Goal: Transaction & Acquisition: Purchase product/service

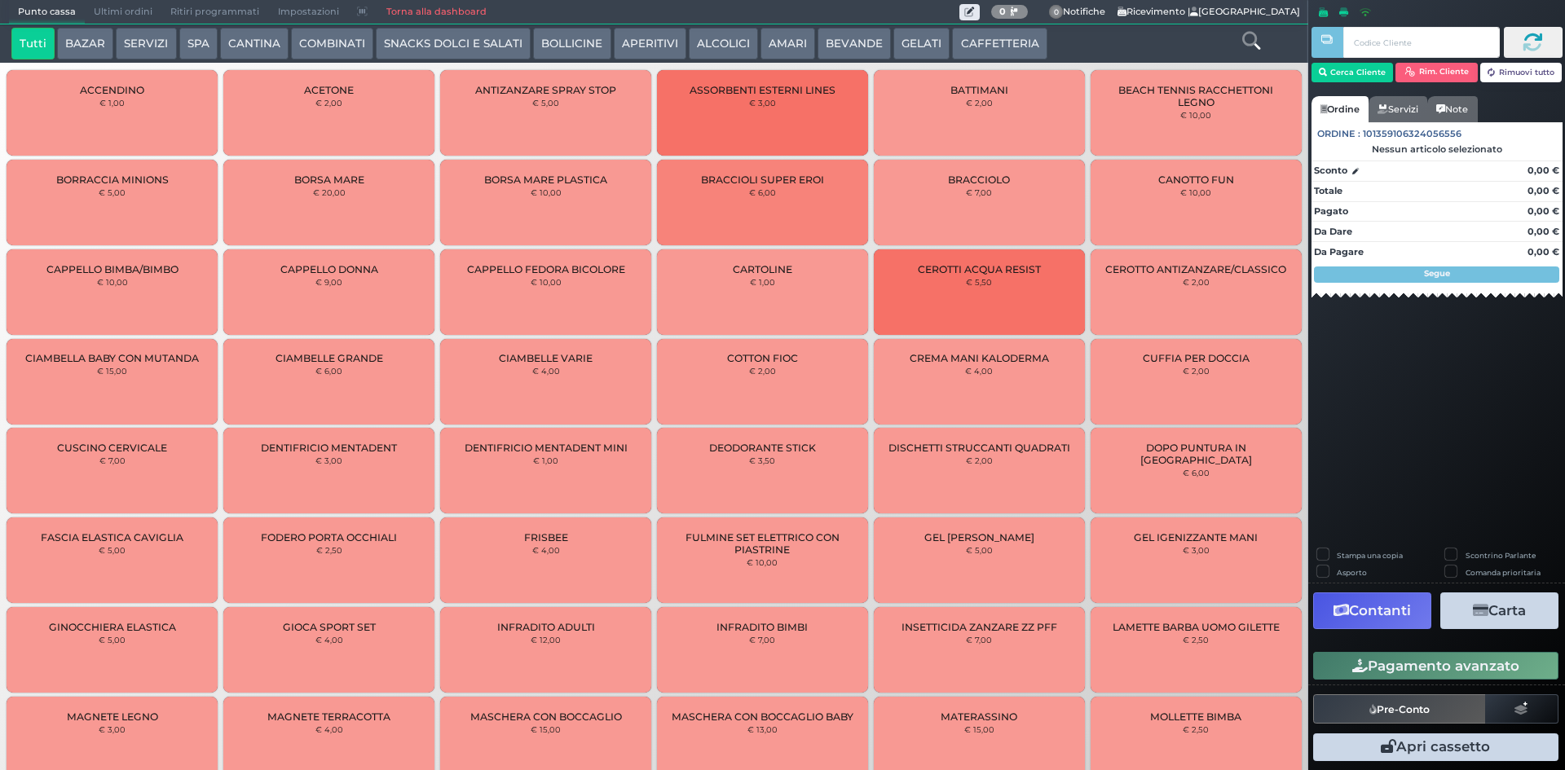
click at [850, 48] on button "BEVANDE" at bounding box center [854, 44] width 73 height 33
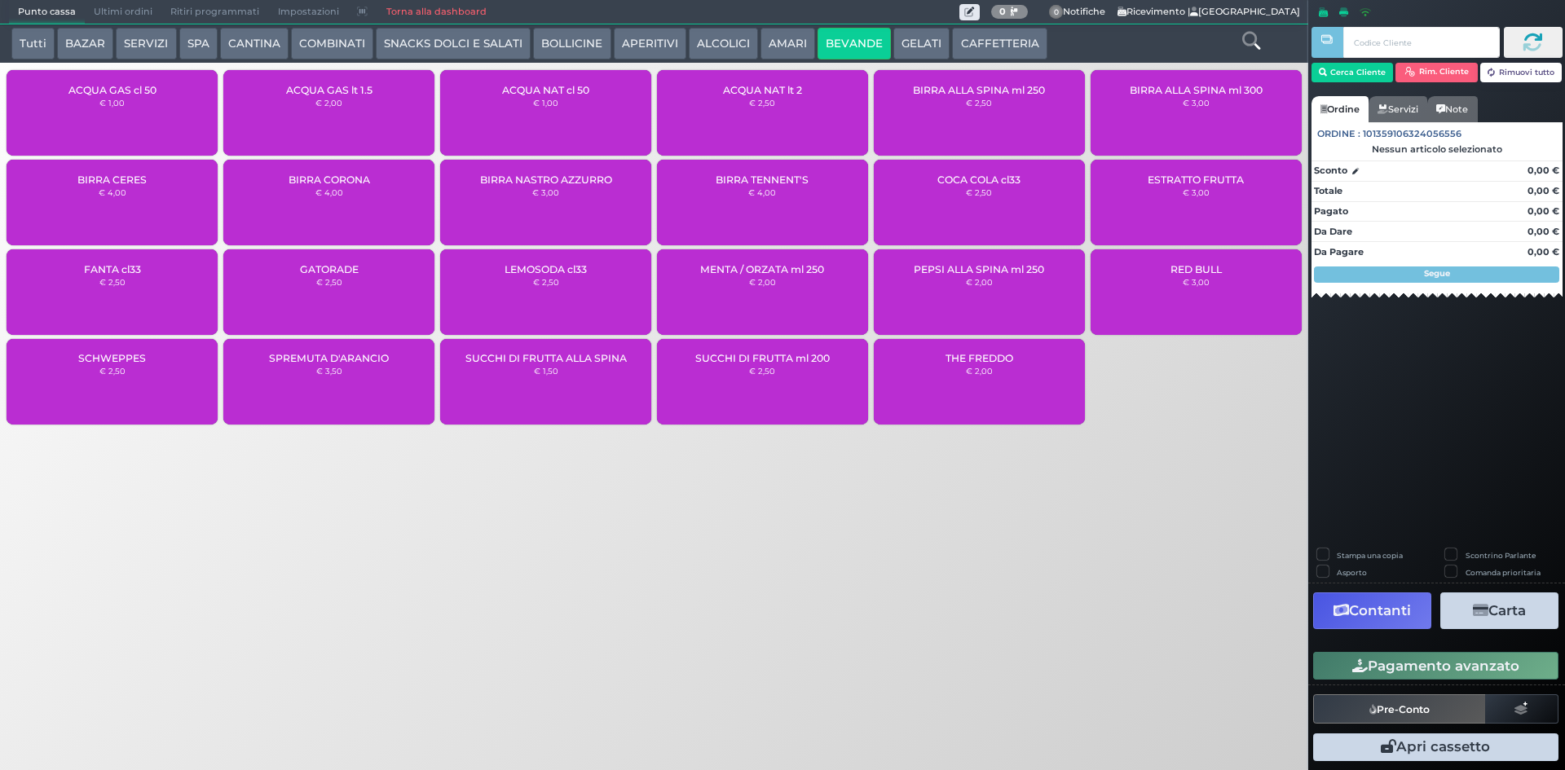
click at [570, 112] on div "ACQUA NAT cl 50 € 1,00" at bounding box center [545, 113] width 211 height 86
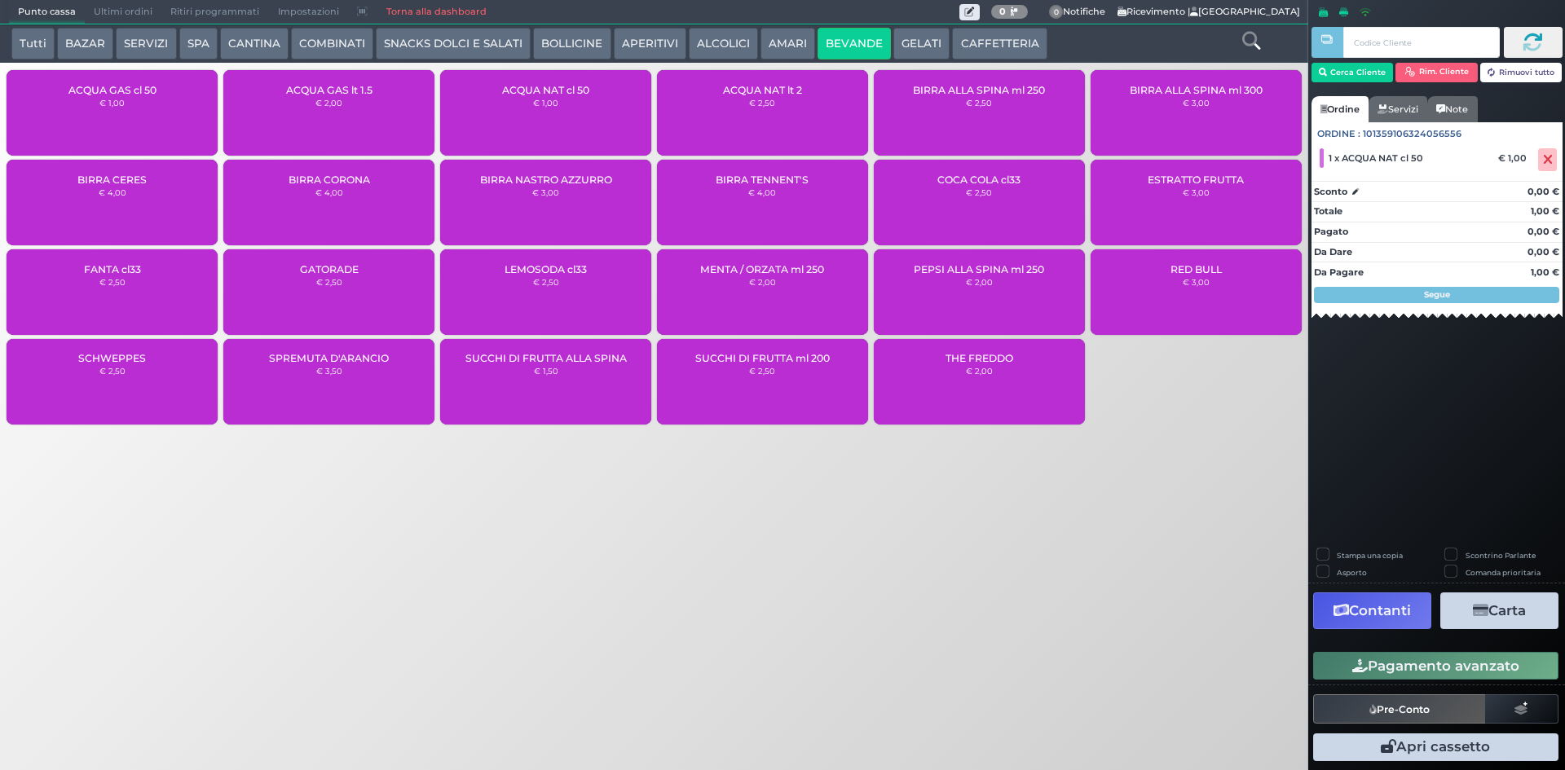
click at [1412, 659] on button "Pagamento avanzato" at bounding box center [1435, 666] width 245 height 28
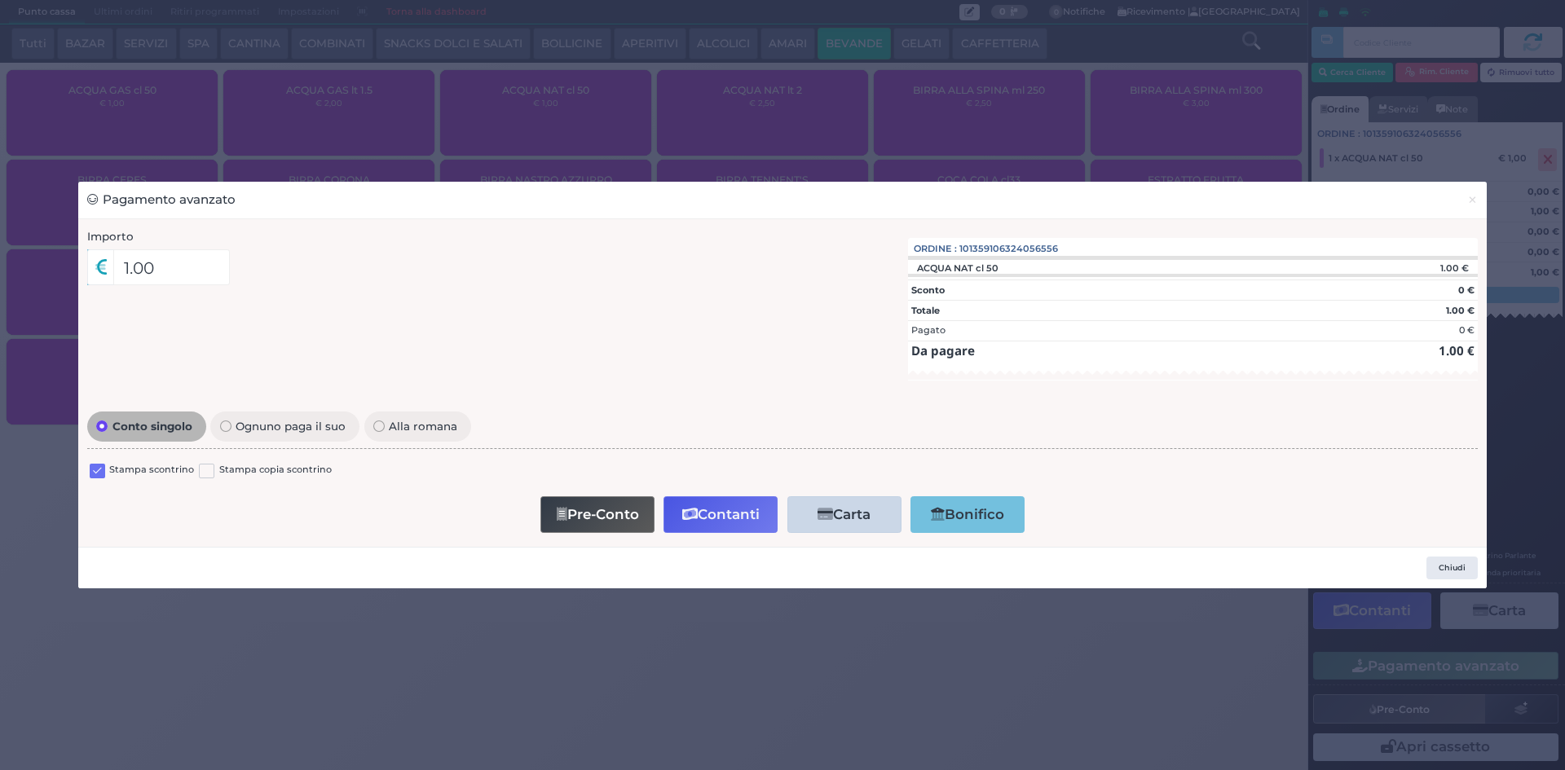
click at [92, 469] on label at bounding box center [97, 471] width 15 height 15
click at [0, 0] on input "checkbox" at bounding box center [0, 0] width 0 height 0
click at [722, 505] on button "Contanti" at bounding box center [720, 514] width 114 height 37
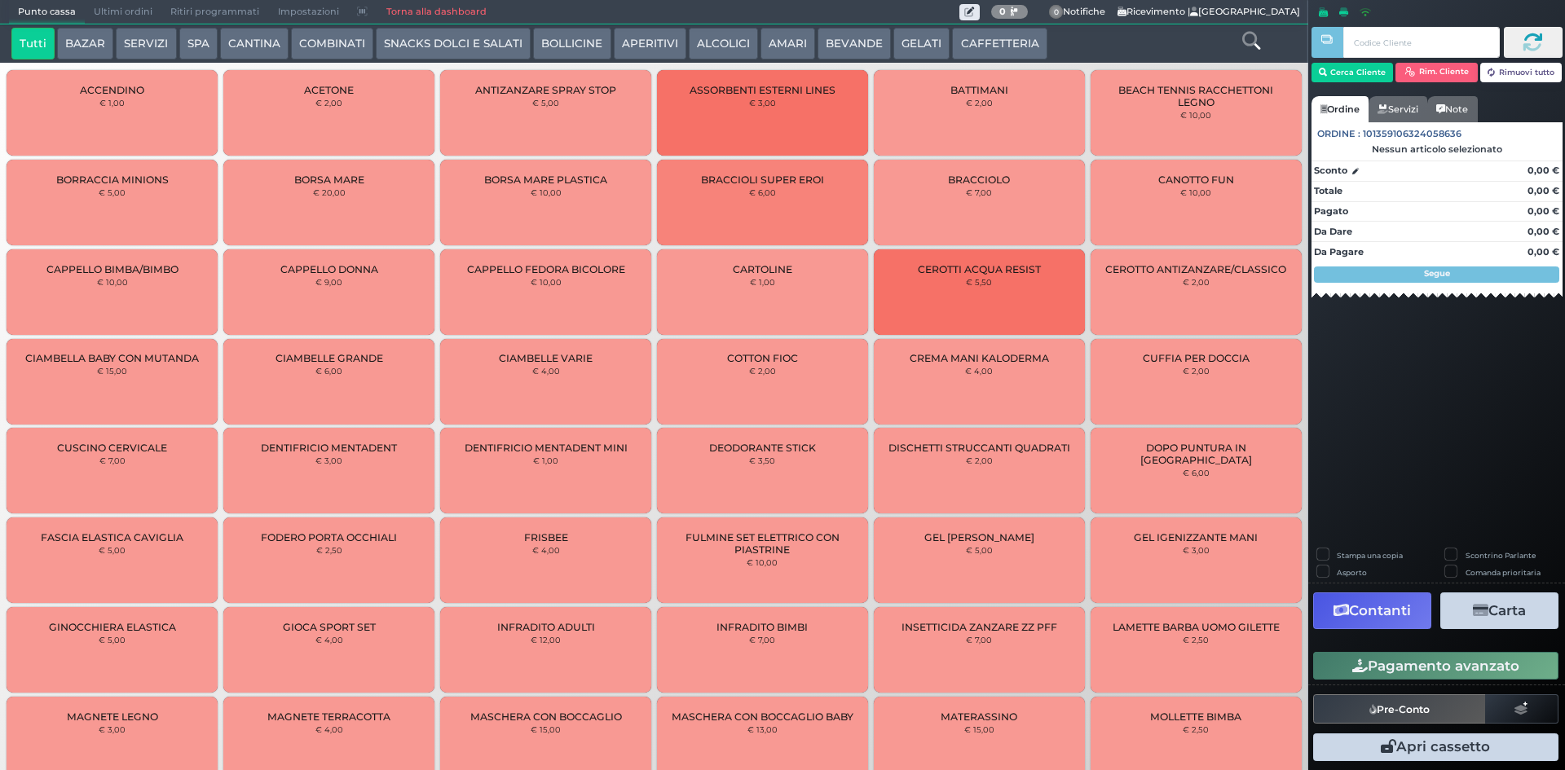
click at [132, 20] on span "Ultimi ordini" at bounding box center [123, 12] width 77 height 23
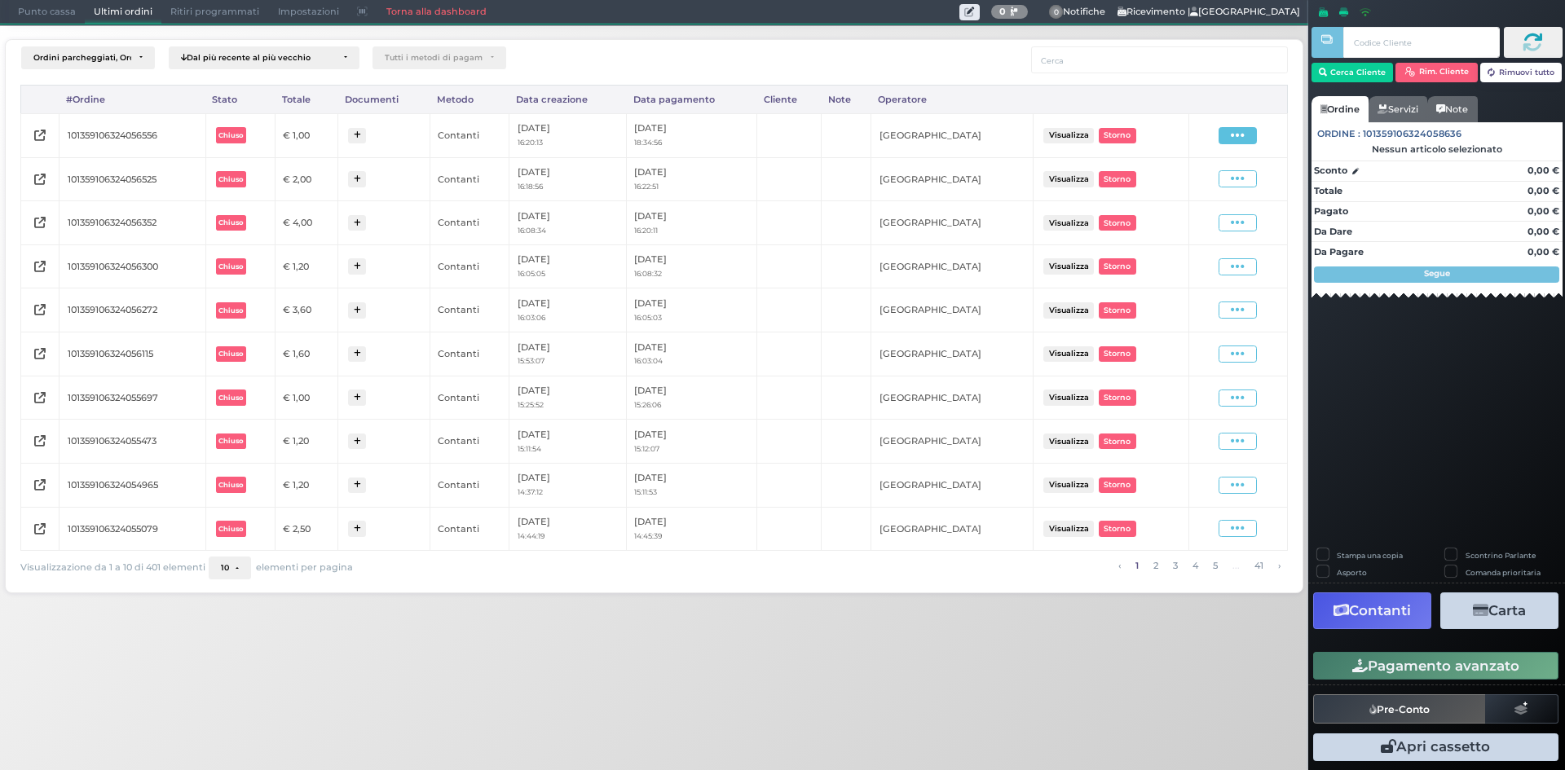
click at [1246, 130] on span at bounding box center [1238, 135] width 38 height 17
click at [1209, 183] on span "Ristampa Pre-Conto" at bounding box center [1198, 183] width 67 height 28
click at [53, 13] on span "Punto cassa" at bounding box center [47, 12] width 76 height 23
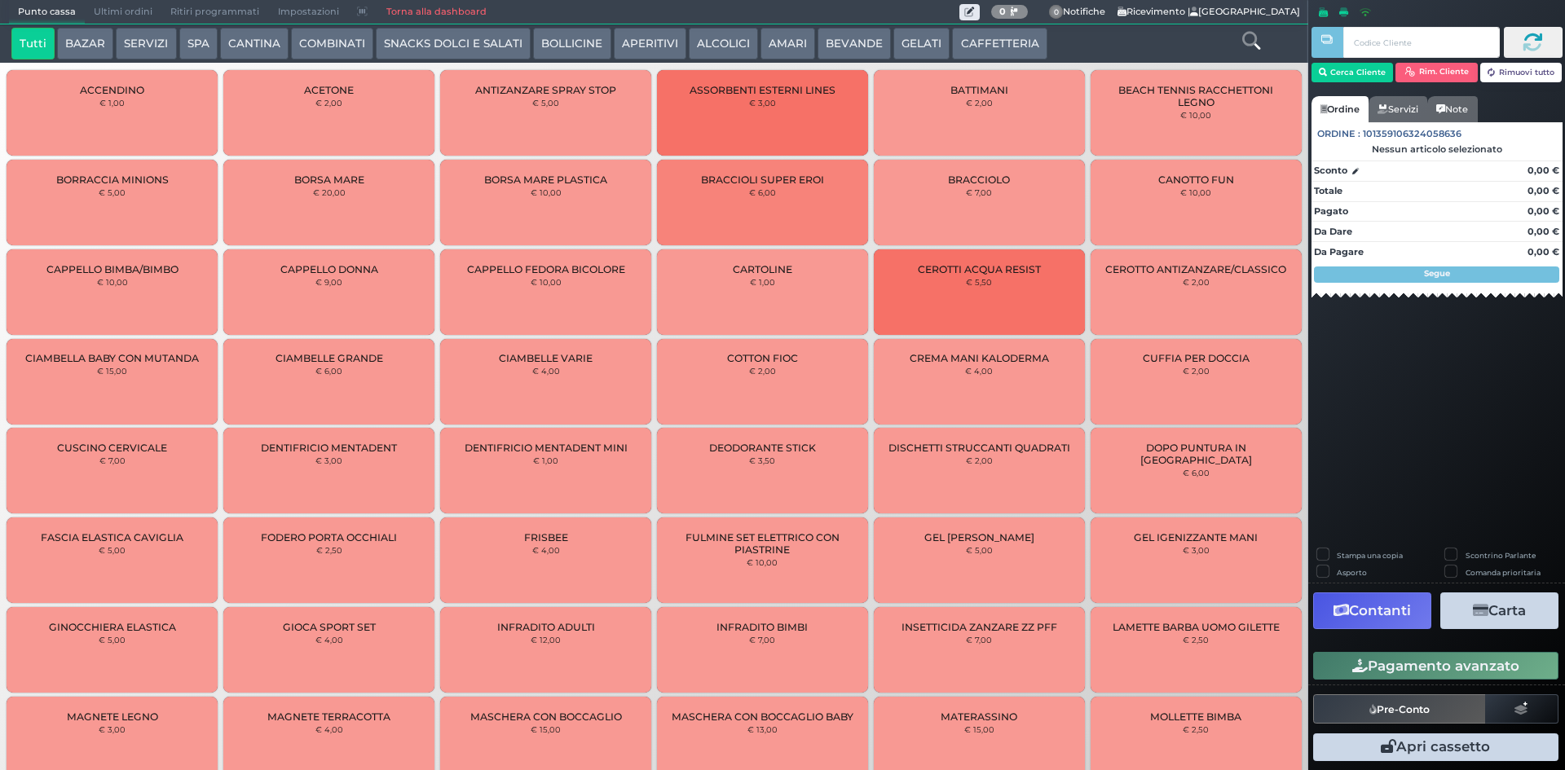
click at [844, 41] on button "BEVANDE" at bounding box center [854, 44] width 73 height 33
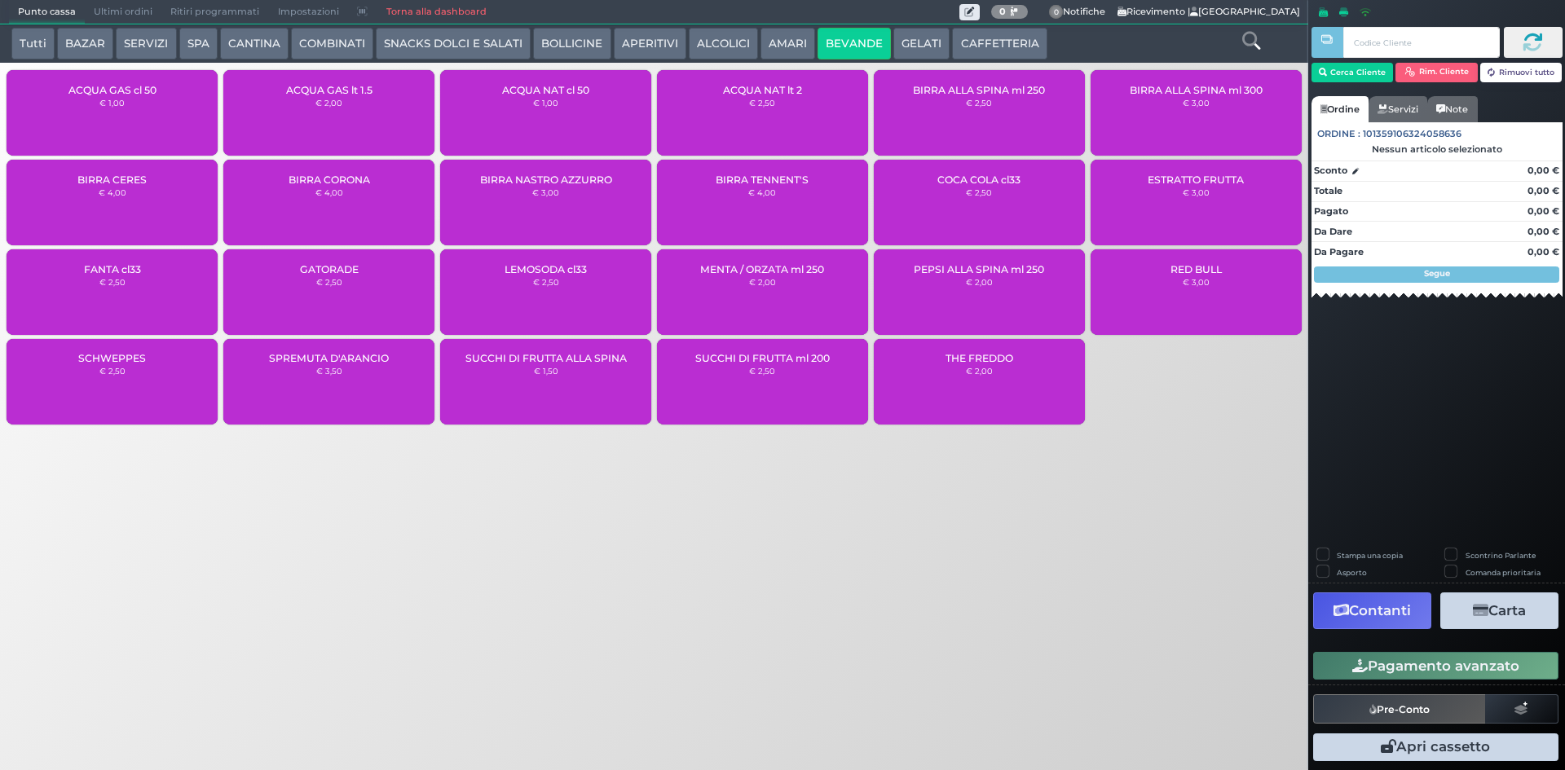
click at [550, 98] on small "€ 1,00" at bounding box center [545, 103] width 25 height 10
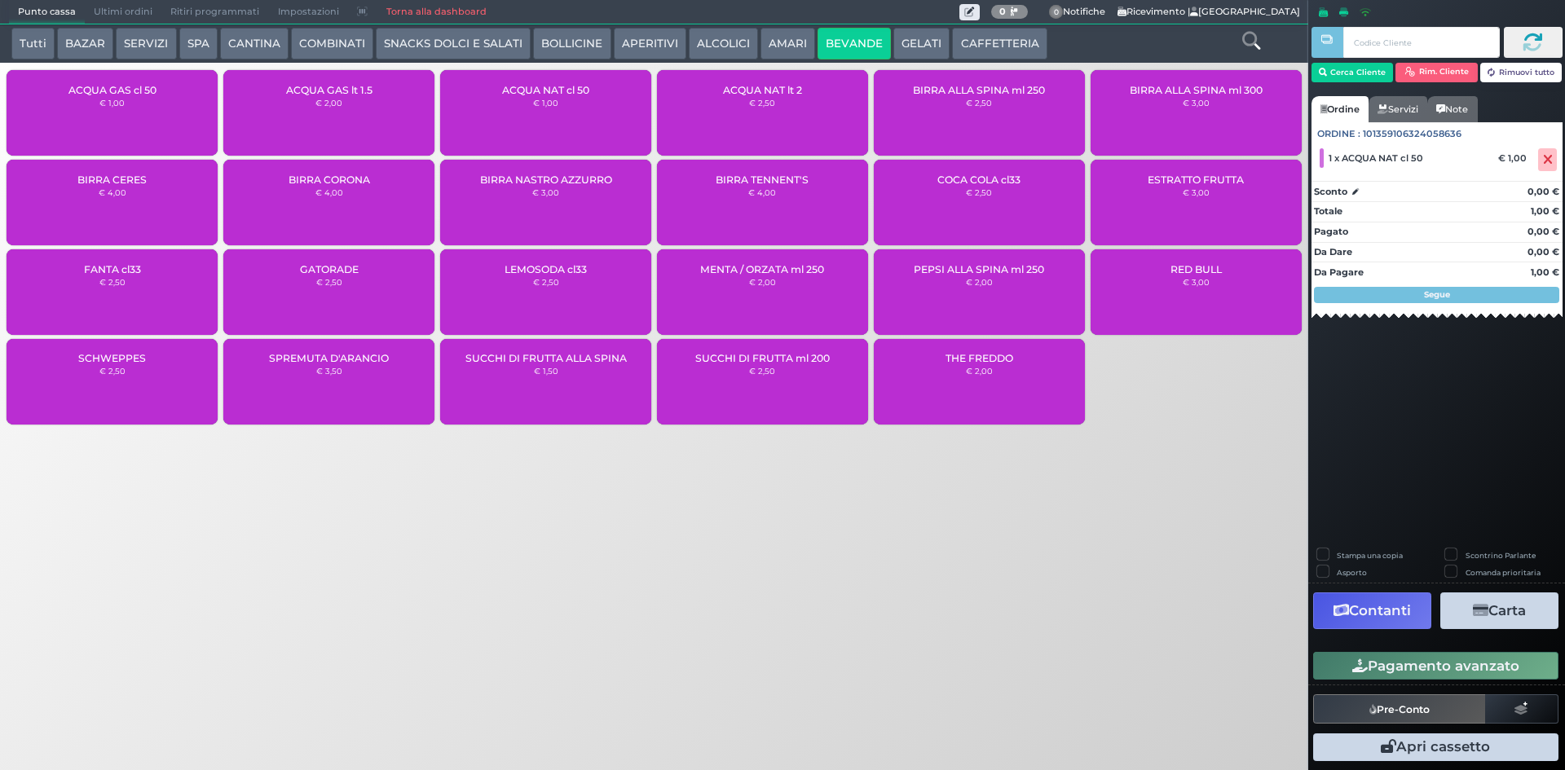
click at [1448, 677] on button "Pagamento avanzato" at bounding box center [1435, 666] width 245 height 28
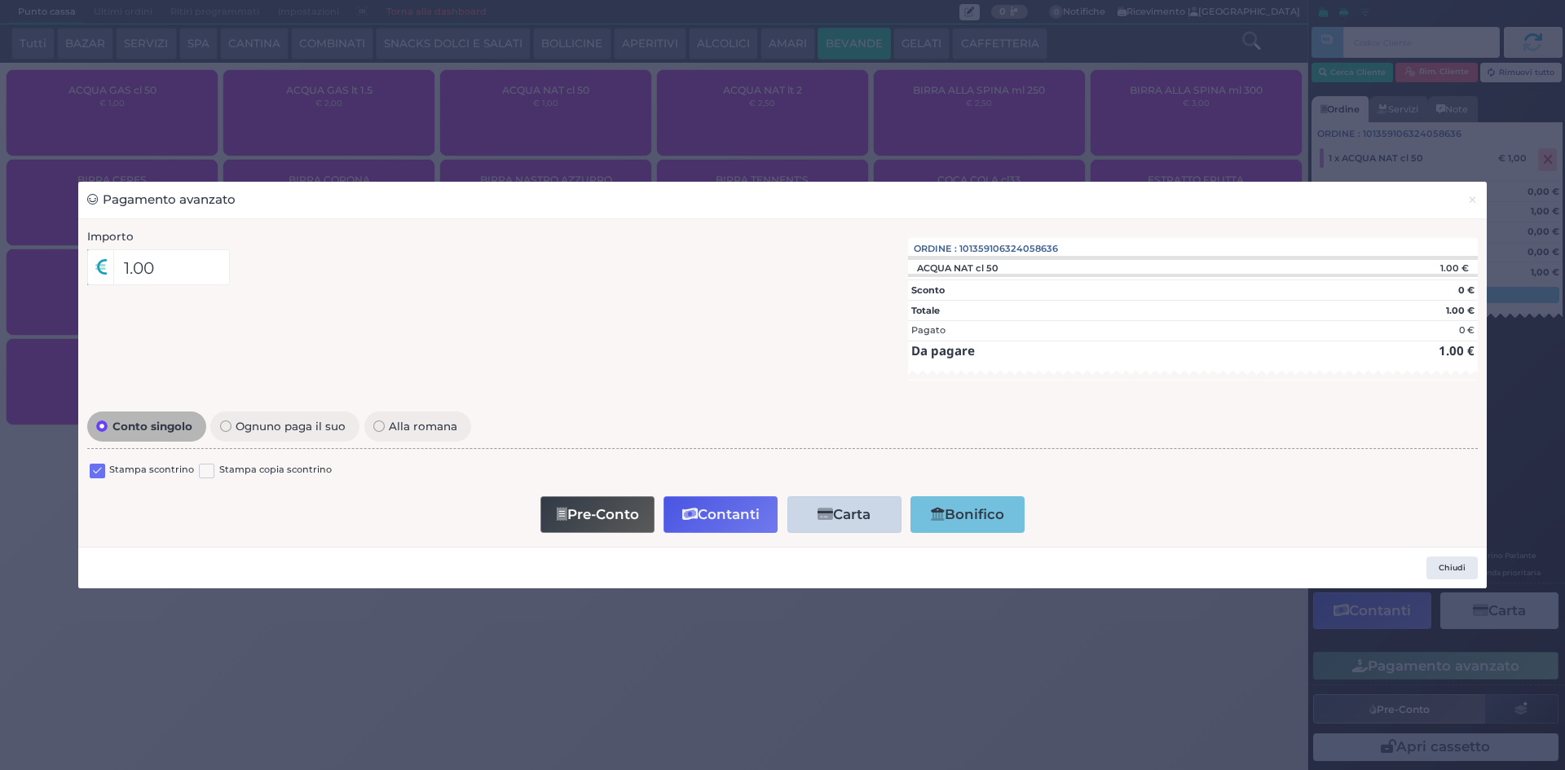
click at [97, 470] on label at bounding box center [97, 471] width 15 height 15
click at [0, 0] on input "checkbox" at bounding box center [0, 0] width 0 height 0
click at [688, 513] on icon "button" at bounding box center [689, 515] width 15 height 14
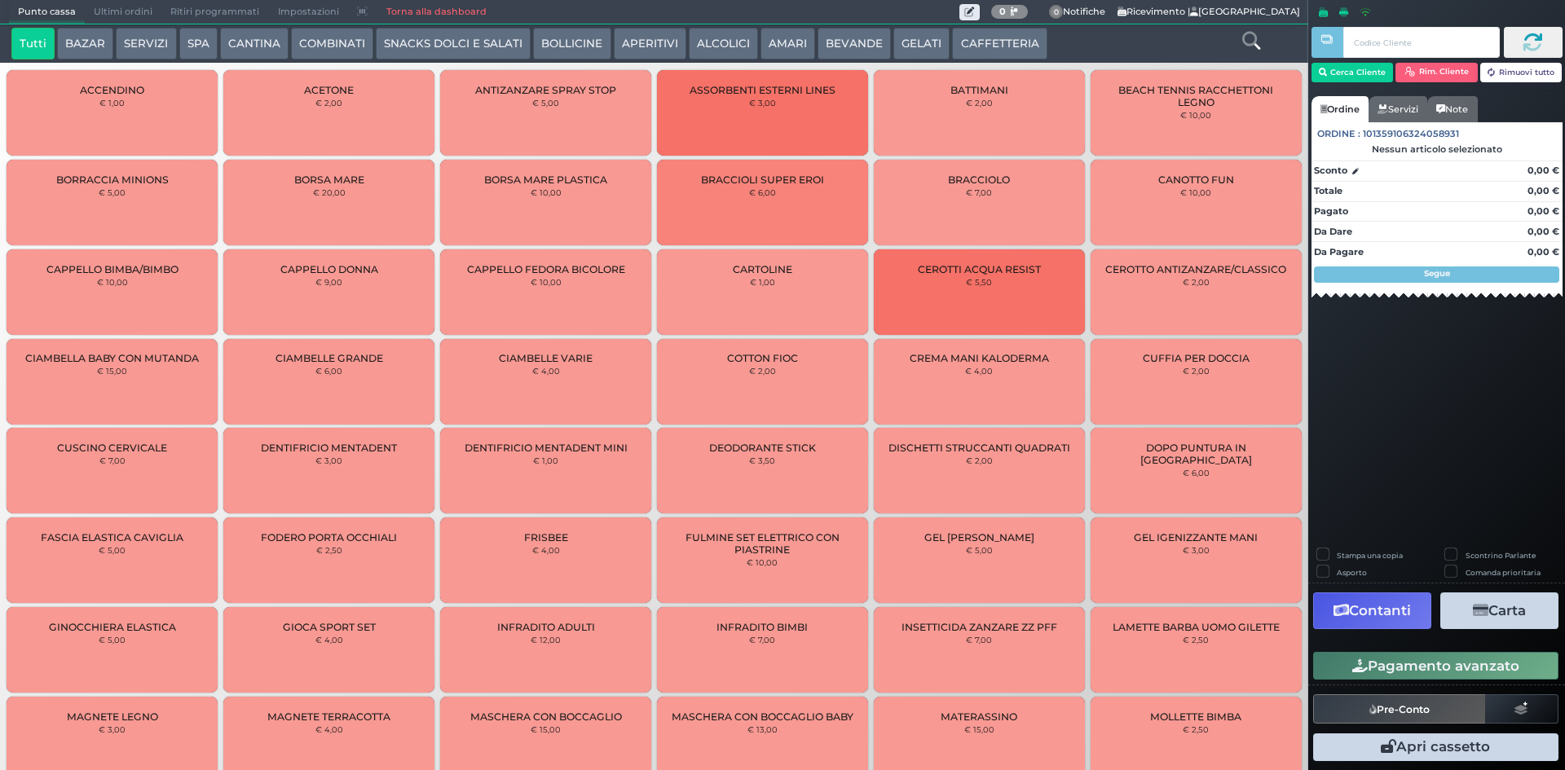
click at [126, 4] on span "Ultimi ordini" at bounding box center [123, 12] width 77 height 23
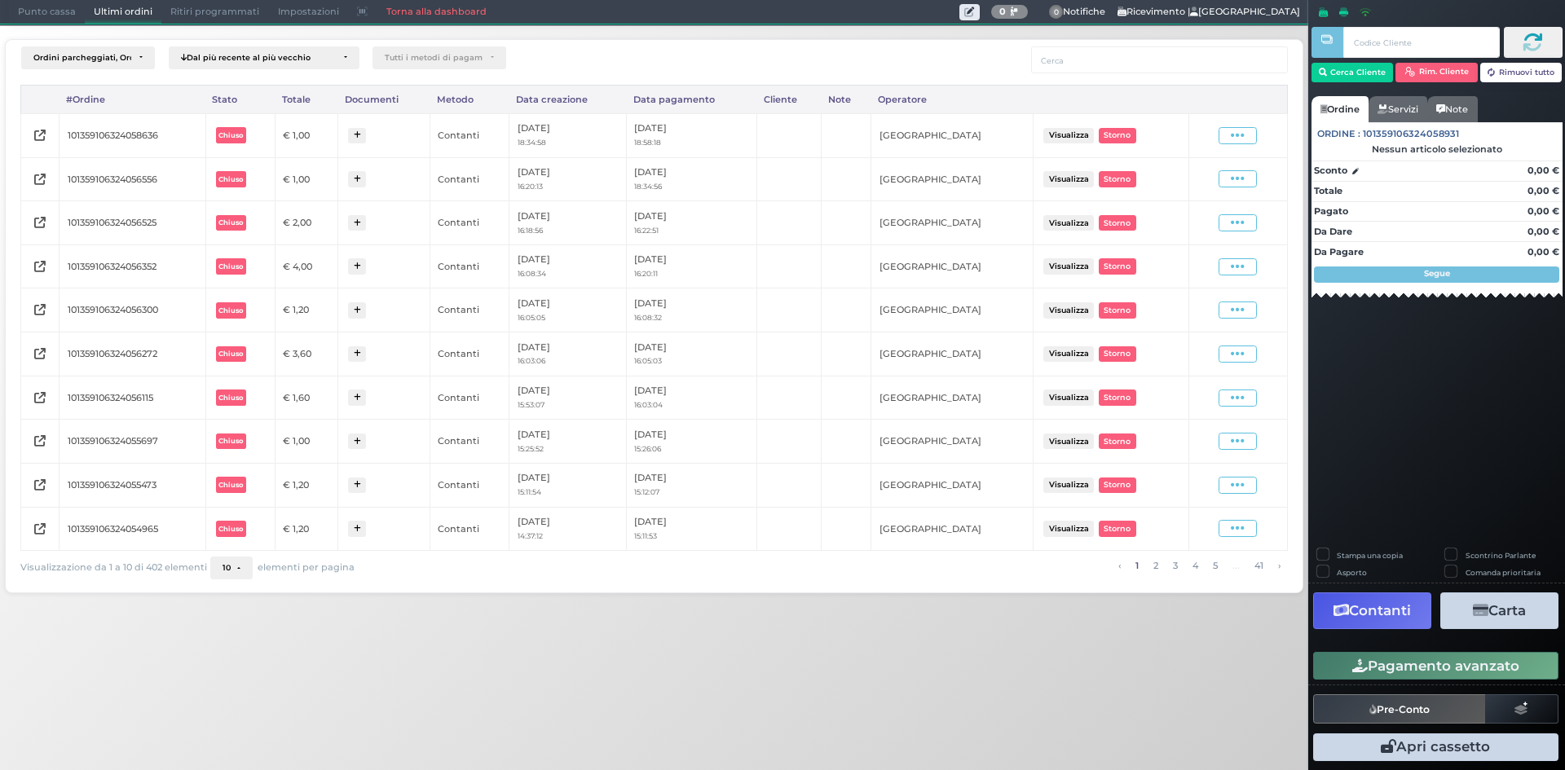
click at [71, 11] on span "Punto cassa" at bounding box center [47, 12] width 76 height 23
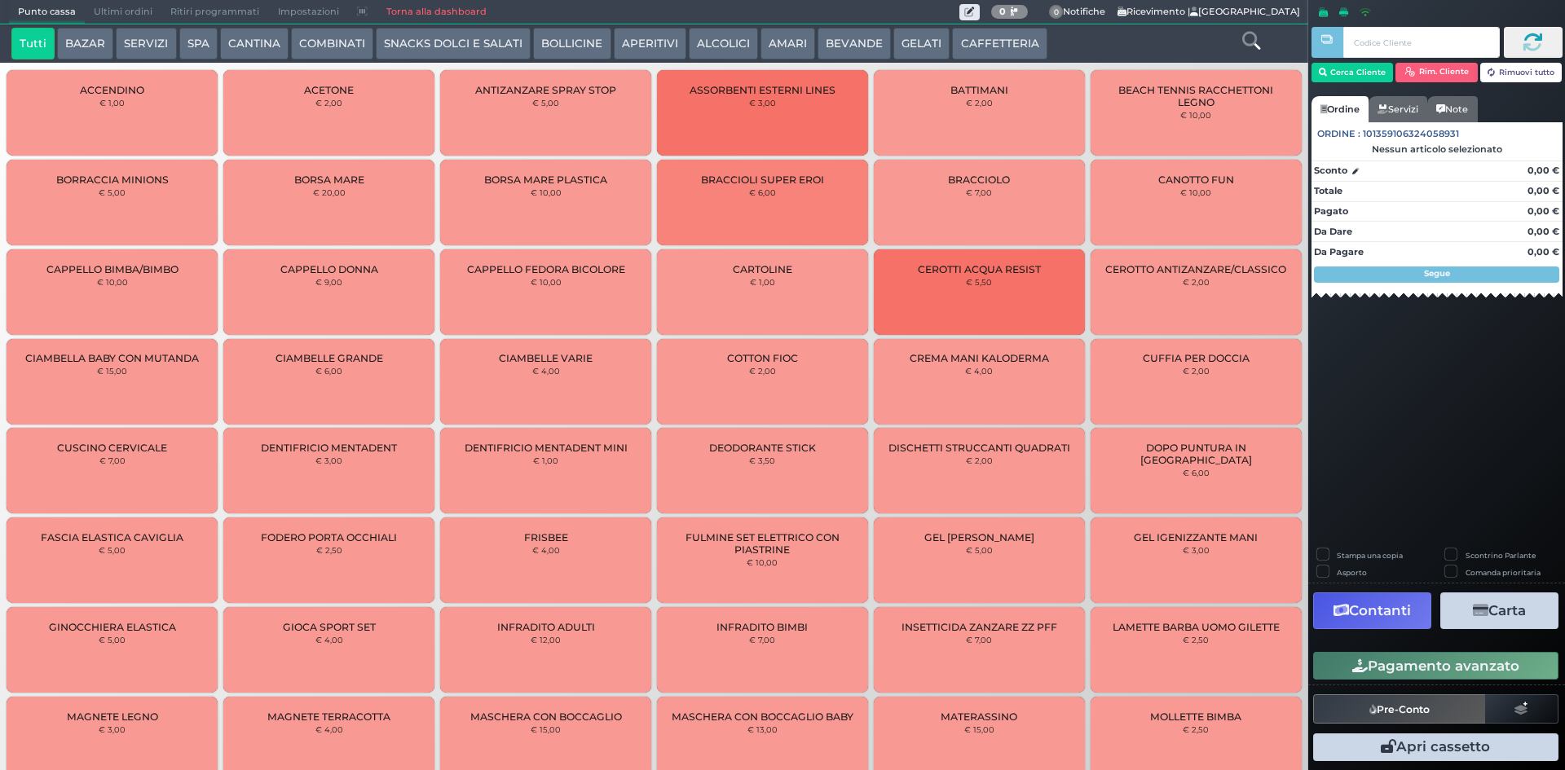
click at [139, 12] on span "Ultimi ordini" at bounding box center [123, 12] width 77 height 23
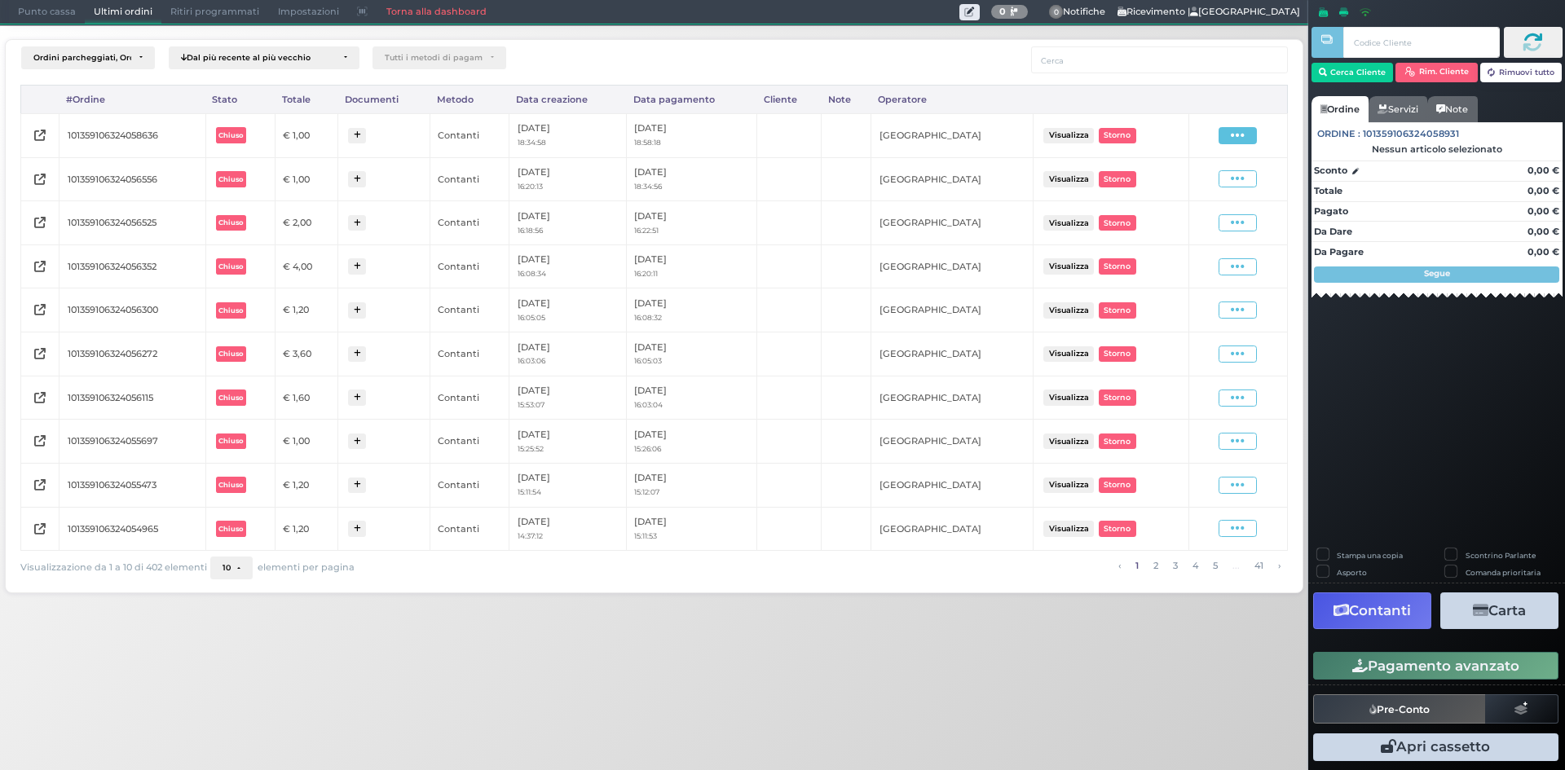
click at [1234, 135] on icon at bounding box center [1238, 135] width 14 height 15
click at [1170, 180] on span "Ristampa Pre-Conto" at bounding box center [1198, 183] width 67 height 28
